Goal: Task Accomplishment & Management: Use online tool/utility

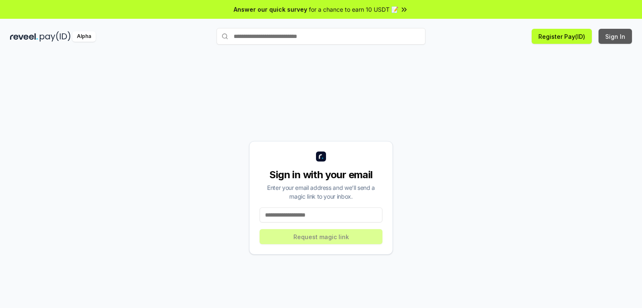
click at [614, 40] on button "Sign In" at bounding box center [615, 36] width 33 height 15
click at [310, 214] on input at bounding box center [321, 215] width 123 height 15
type input "**********"
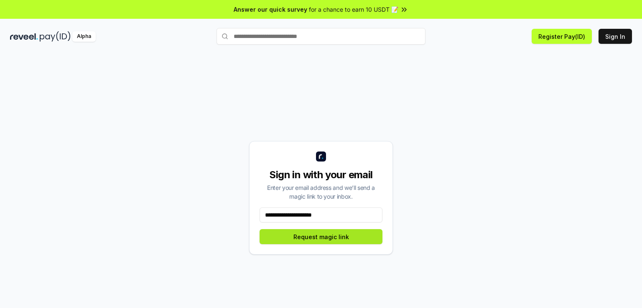
click at [314, 236] on button "Request magic link" at bounding box center [321, 236] width 123 height 15
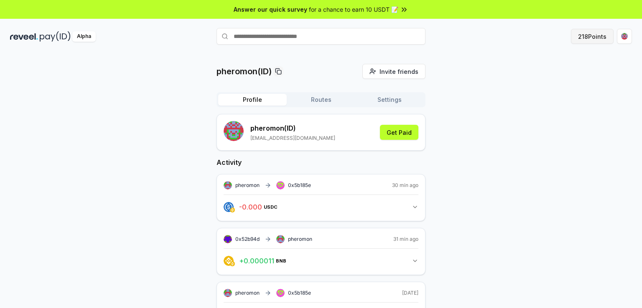
click at [598, 39] on button "218 Points" at bounding box center [592, 36] width 43 height 15
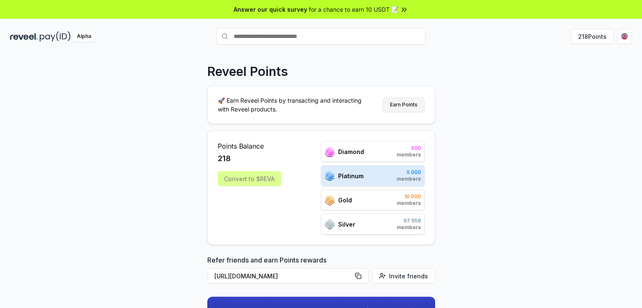
click at [393, 105] on button "Earn Points" at bounding box center [404, 104] width 42 height 15
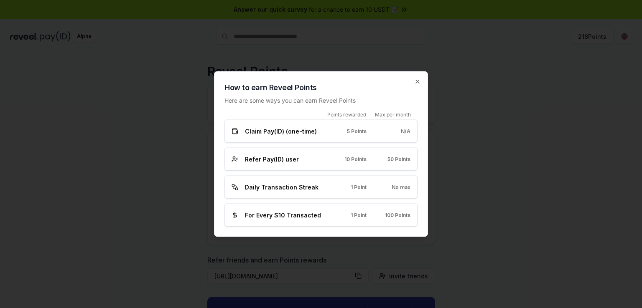
click at [308, 188] on span "Daily Transaction Streak" at bounding box center [282, 187] width 74 height 9
click at [321, 216] on div "For Every $10 Transacted" at bounding box center [277, 215] width 91 height 9
click at [398, 216] on span "100 Points" at bounding box center [397, 215] width 25 height 7
click at [418, 82] on icon "button" at bounding box center [417, 81] width 3 height 3
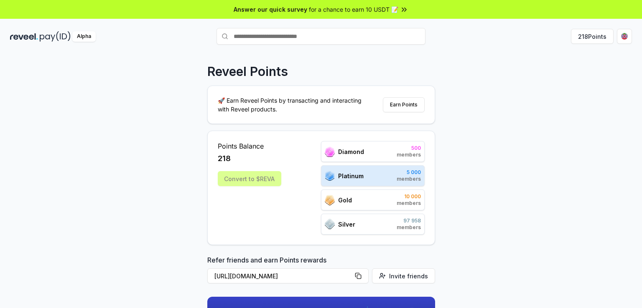
click at [400, 8] on icon at bounding box center [404, 9] width 8 height 8
click at [261, 179] on div "Convert to $REVA" at bounding box center [250, 178] width 64 height 15
